Goal: Task Accomplishment & Management: Use online tool/utility

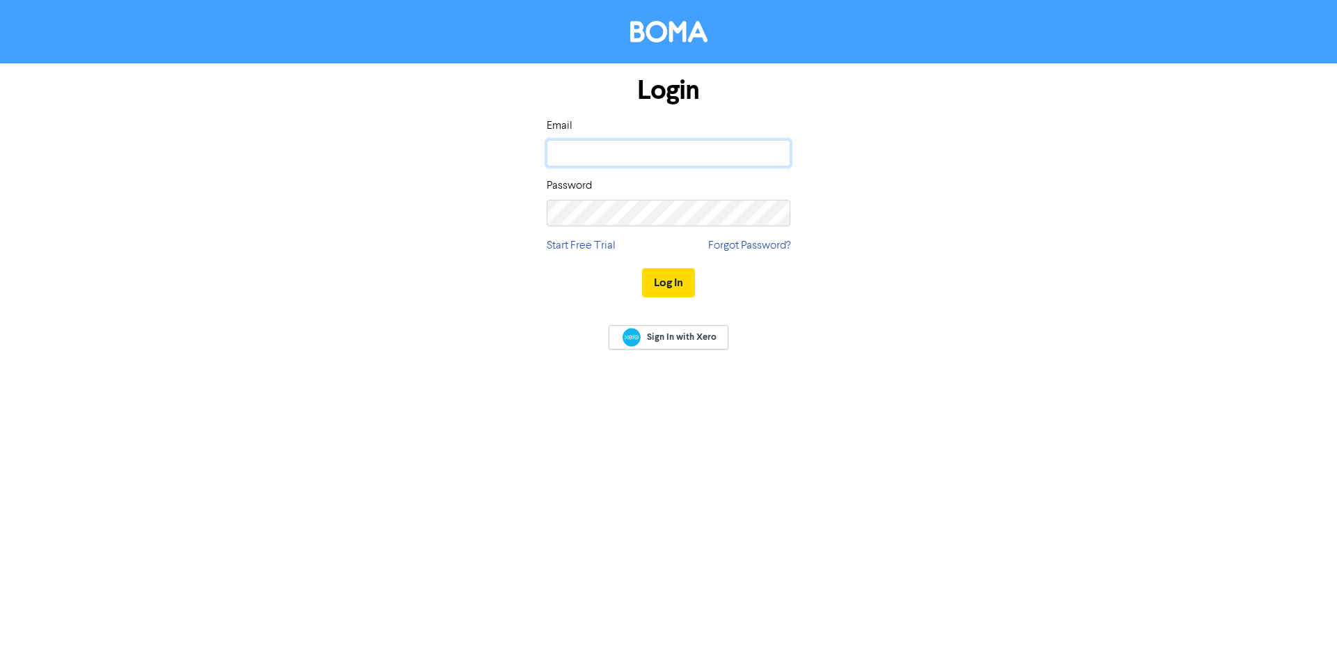
type input "[PERSON_NAME][EMAIL_ADDRESS][PERSON_NAME][DOMAIN_NAME]"
drag, startPoint x: 888, startPoint y: 301, endPoint x: 819, endPoint y: 296, distance: 68.4
click at [885, 300] on div "Login Email [PERSON_NAME][EMAIL_ADDRESS][PERSON_NAME][DOMAIN_NAME] Password Sta…" at bounding box center [669, 187] width 794 height 248
click at [669, 288] on button "Log In" at bounding box center [668, 282] width 53 height 29
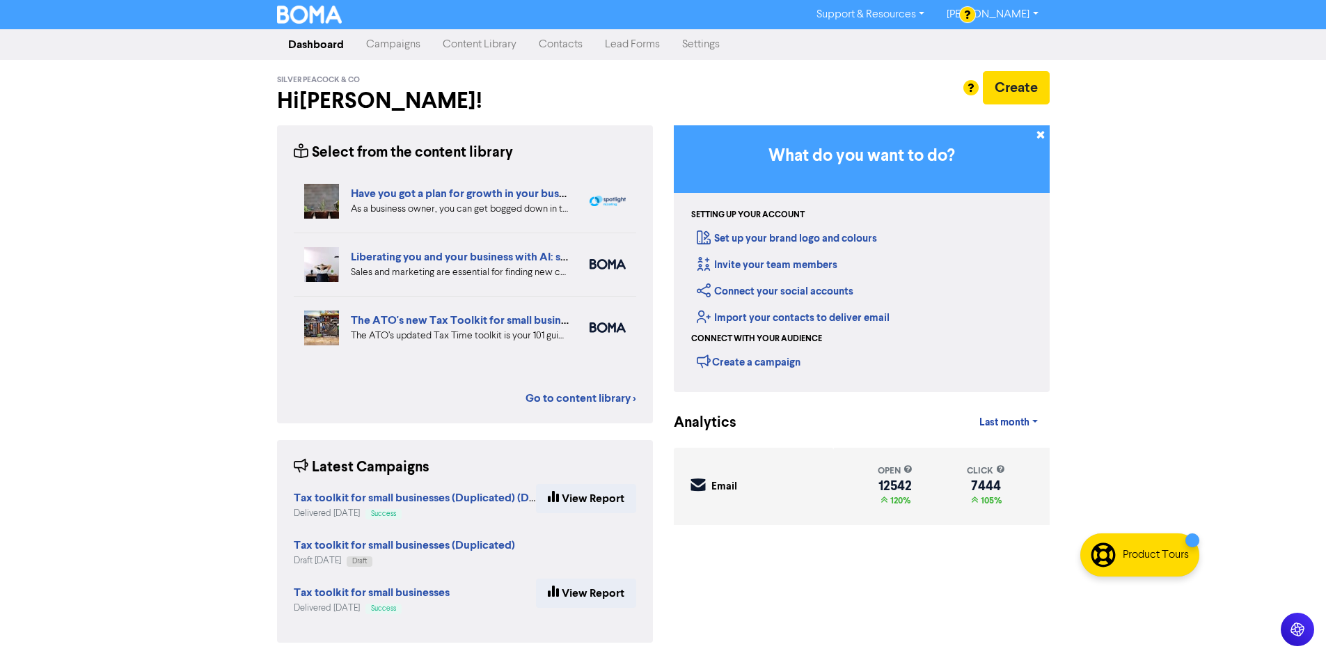
click at [402, 49] on link "Campaigns" at bounding box center [393, 45] width 77 height 28
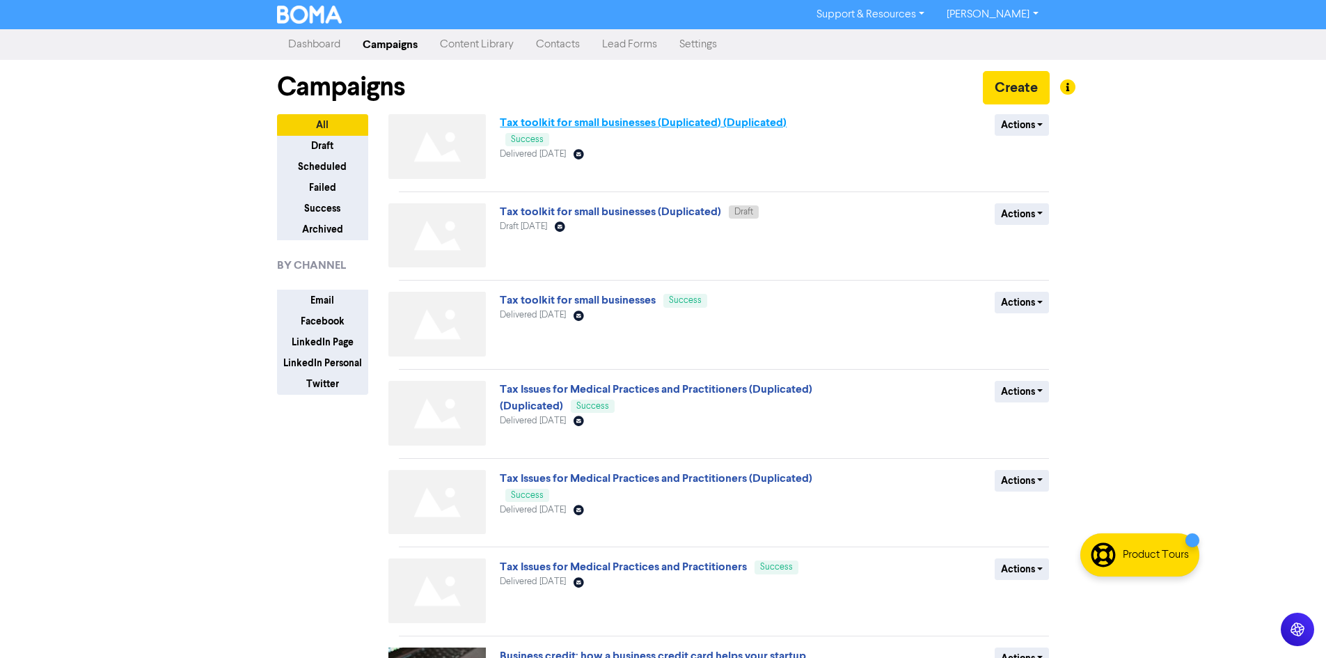
click at [600, 121] on link "Tax toolkit for small businesses (Duplicated) (Duplicated)" at bounding box center [643, 123] width 287 height 14
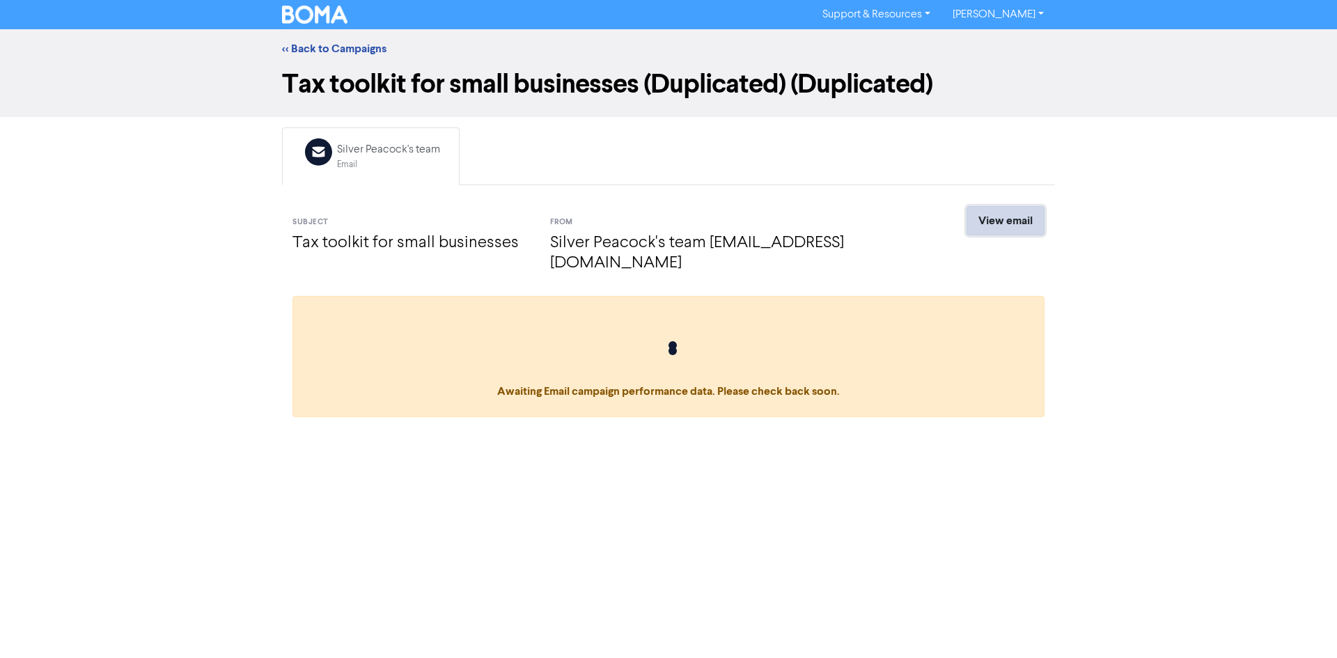
click at [1000, 221] on link "View email" at bounding box center [1005, 220] width 78 height 29
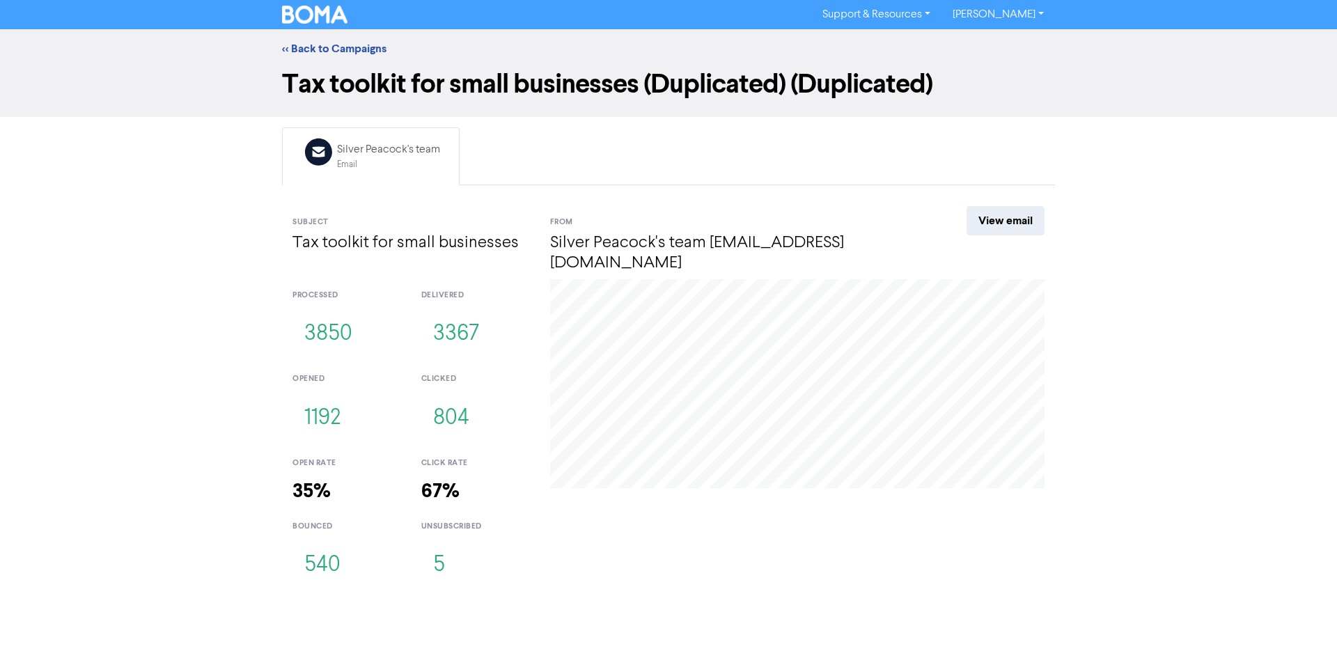
click at [1004, 16] on link "[PERSON_NAME]" at bounding box center [997, 14] width 113 height 22
click at [1012, 40] on button "Log Out" at bounding box center [997, 41] width 110 height 17
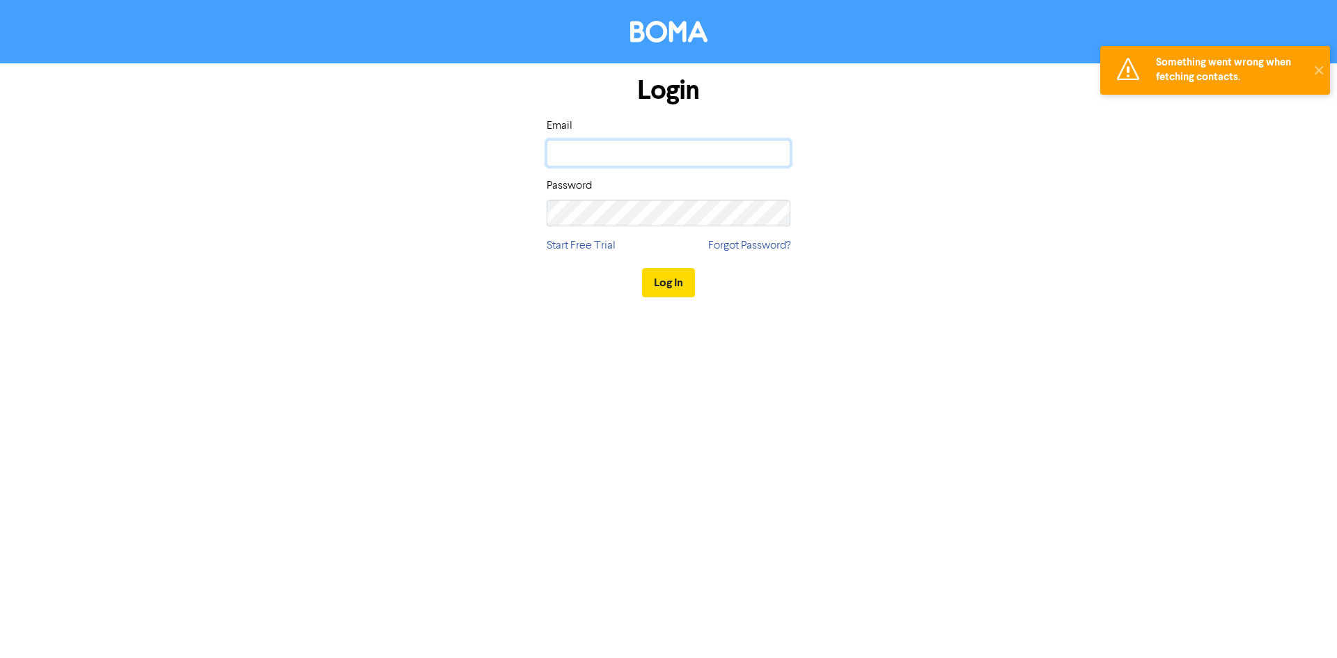
type input "[PERSON_NAME][EMAIL_ADDRESS][PERSON_NAME][DOMAIN_NAME]"
